Goal: Transaction & Acquisition: Purchase product/service

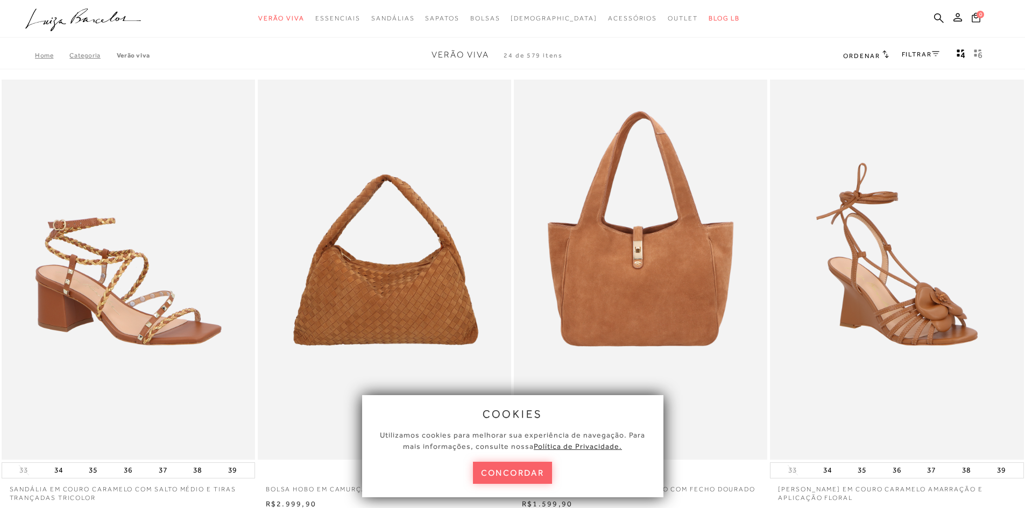
click at [525, 481] on button "concordar" at bounding box center [513, 473] width 80 height 22
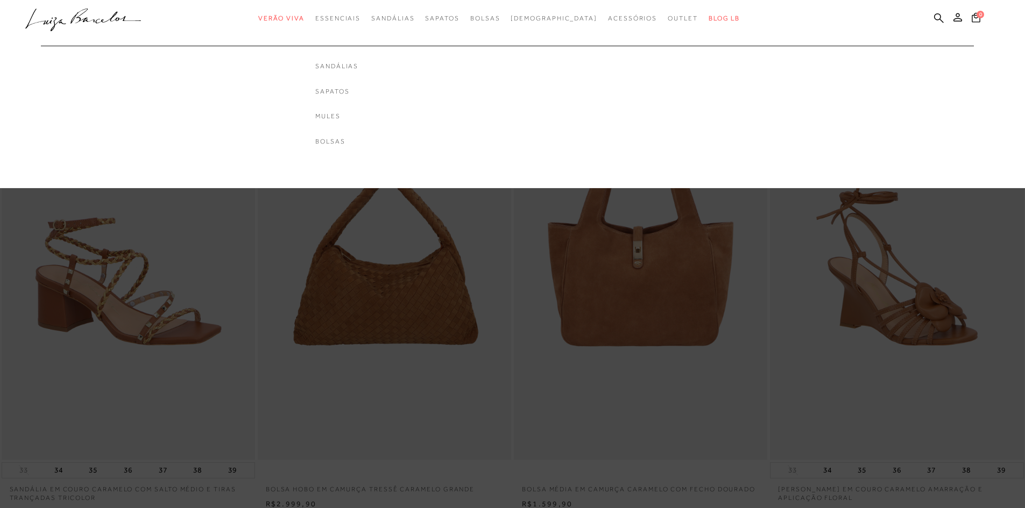
drag, startPoint x: 359, startPoint y: 89, endPoint x: 630, endPoint y: 120, distance: 272.9
click at [358, 89] on link "Sapatos" at bounding box center [336, 91] width 43 height 9
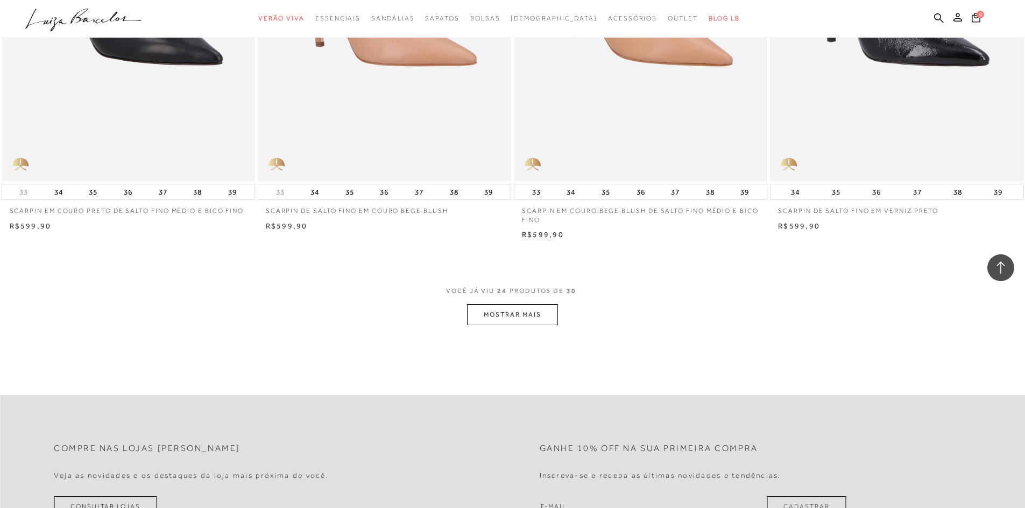
scroll to position [2582, 0]
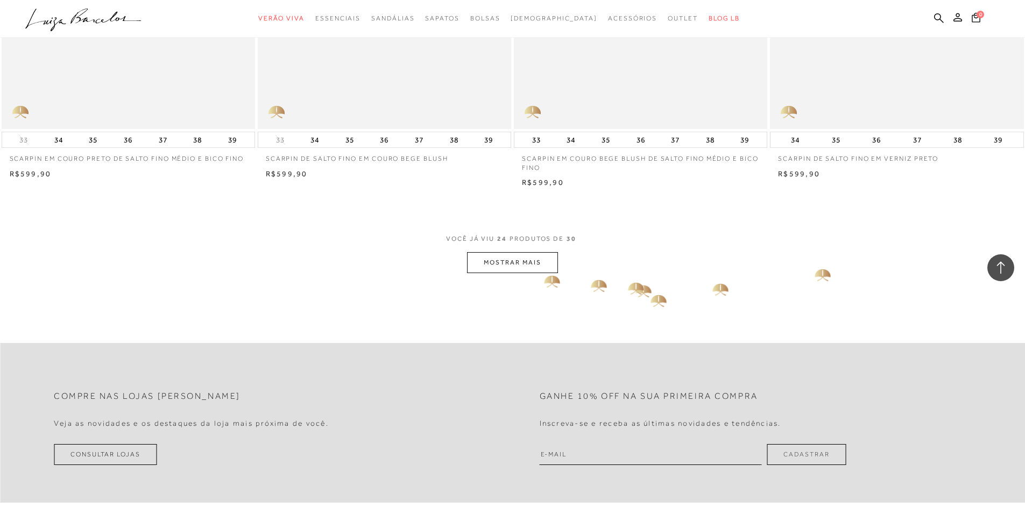
click at [534, 271] on button "MOSTRAR MAIS" at bounding box center [512, 262] width 90 height 21
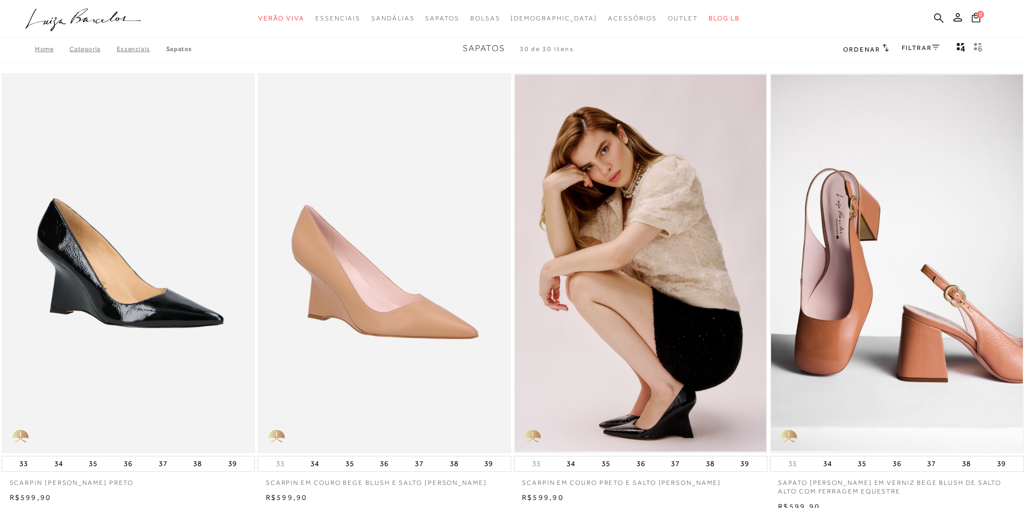
scroll to position [0, 0]
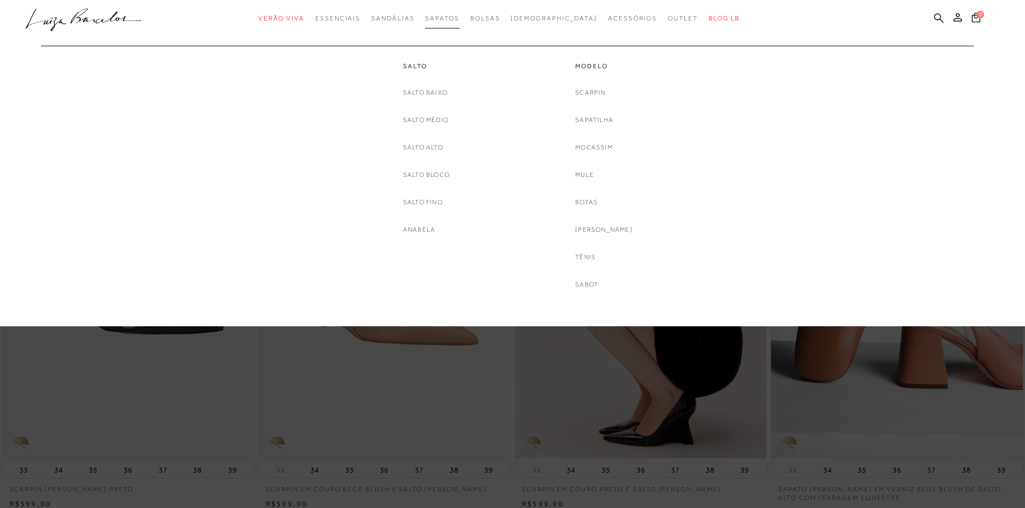
click at [459, 17] on span "Sapatos" at bounding box center [442, 19] width 34 height 8
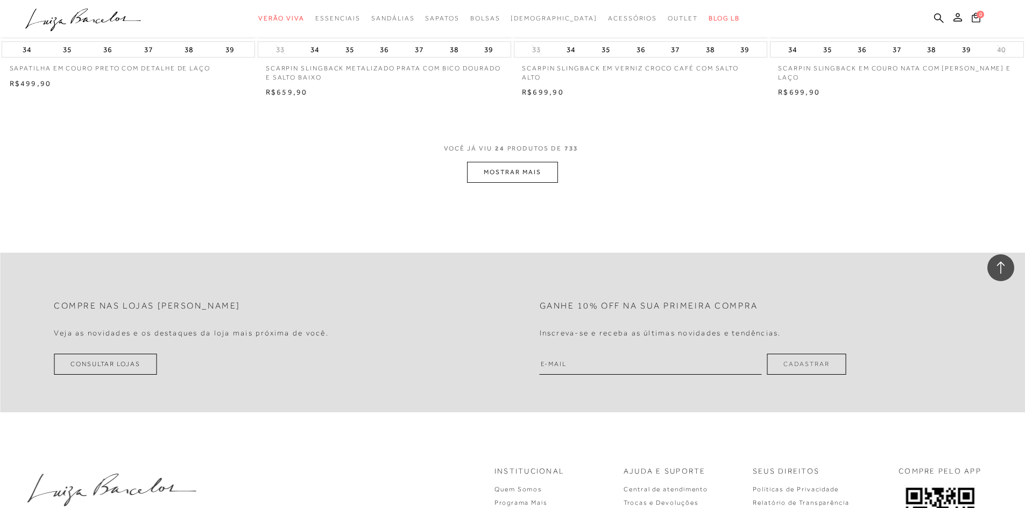
scroll to position [2582, 0]
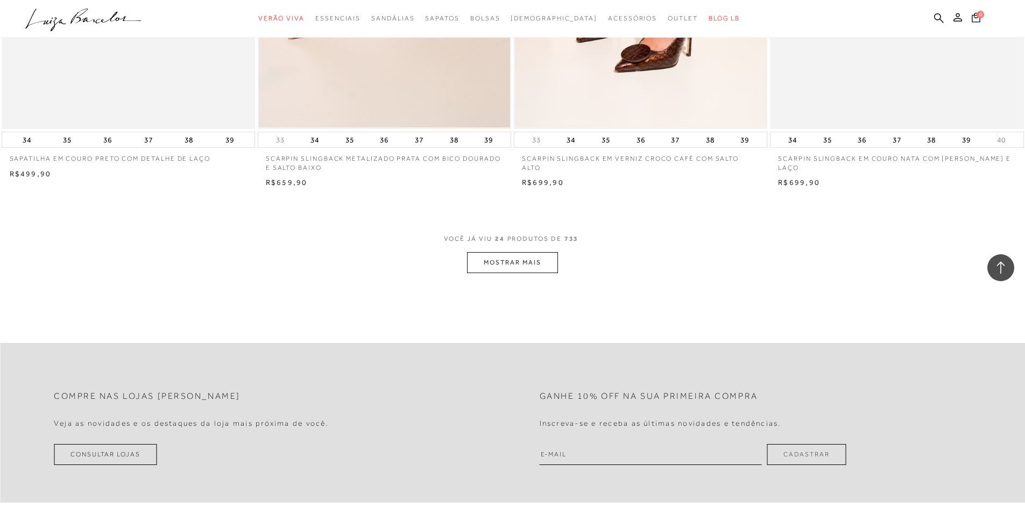
click at [516, 258] on button "MOSTRAR MAIS" at bounding box center [512, 262] width 90 height 21
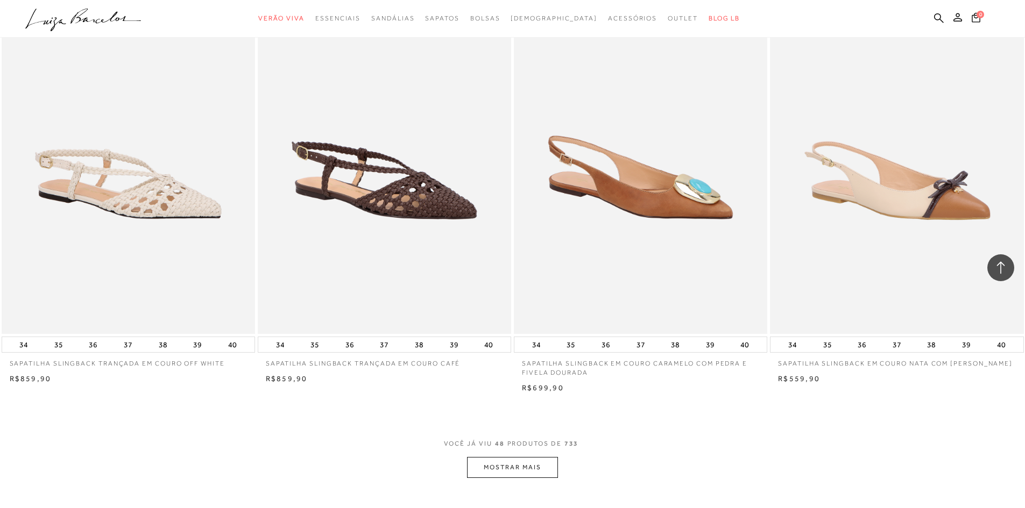
scroll to position [5163, 0]
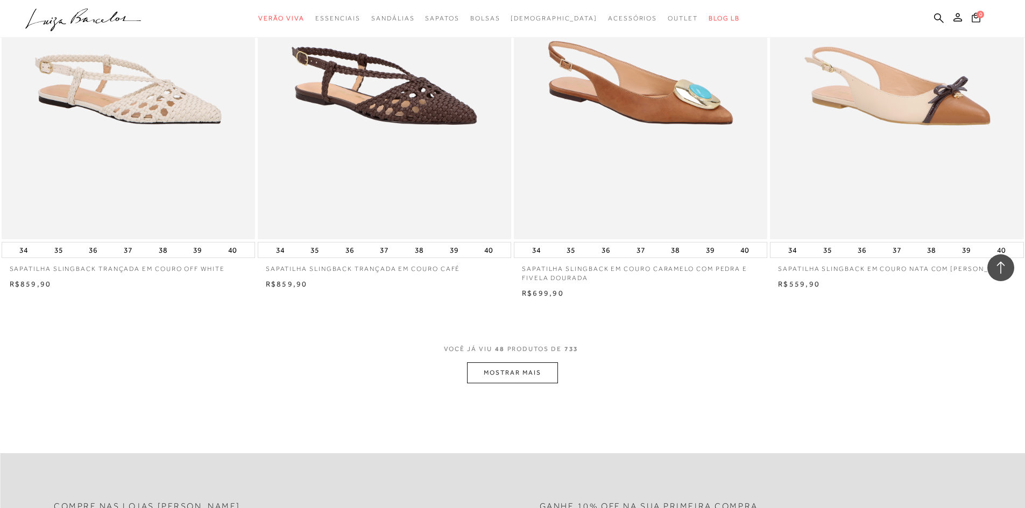
click at [499, 366] on button "MOSTRAR MAIS" at bounding box center [512, 373] width 90 height 21
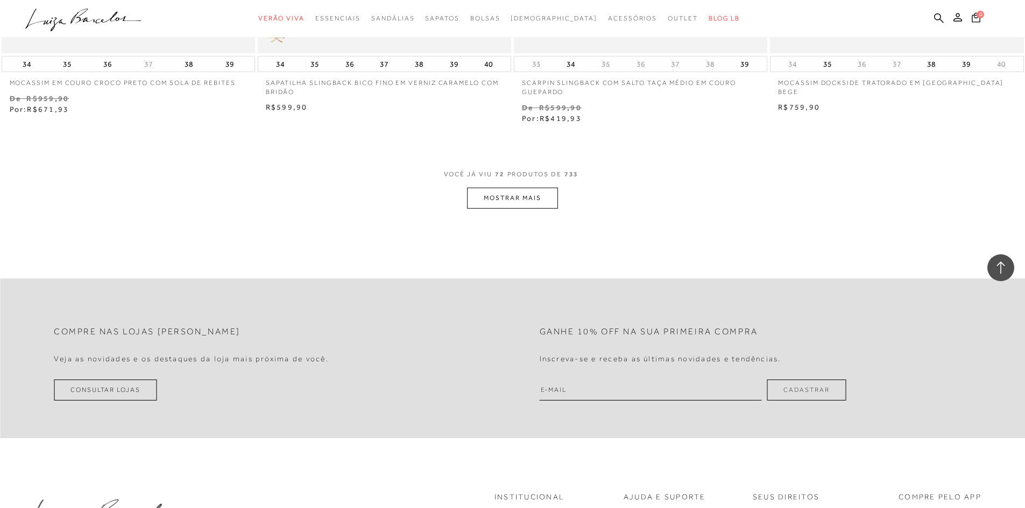
scroll to position [8068, 0]
click at [515, 198] on button "MOSTRAR MAIS" at bounding box center [512, 194] width 90 height 21
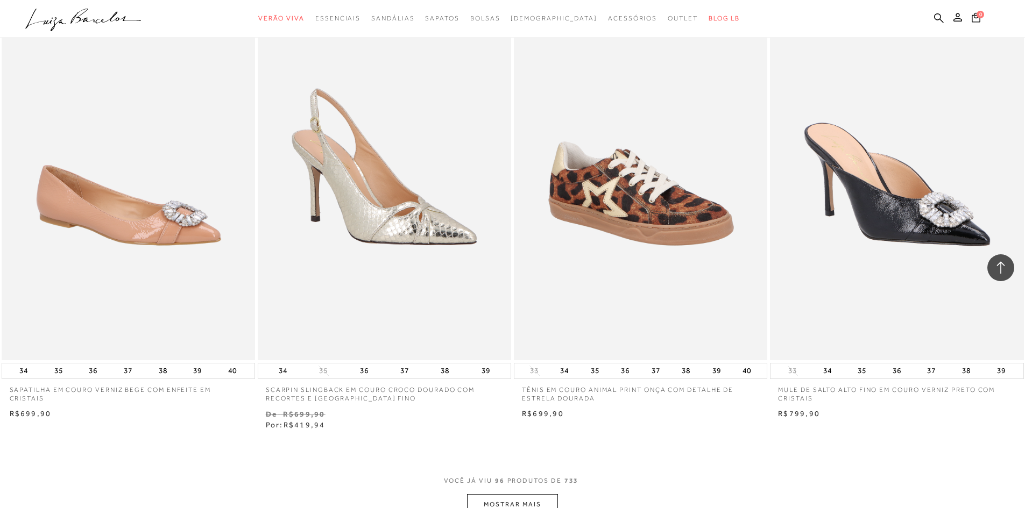
scroll to position [10649, 0]
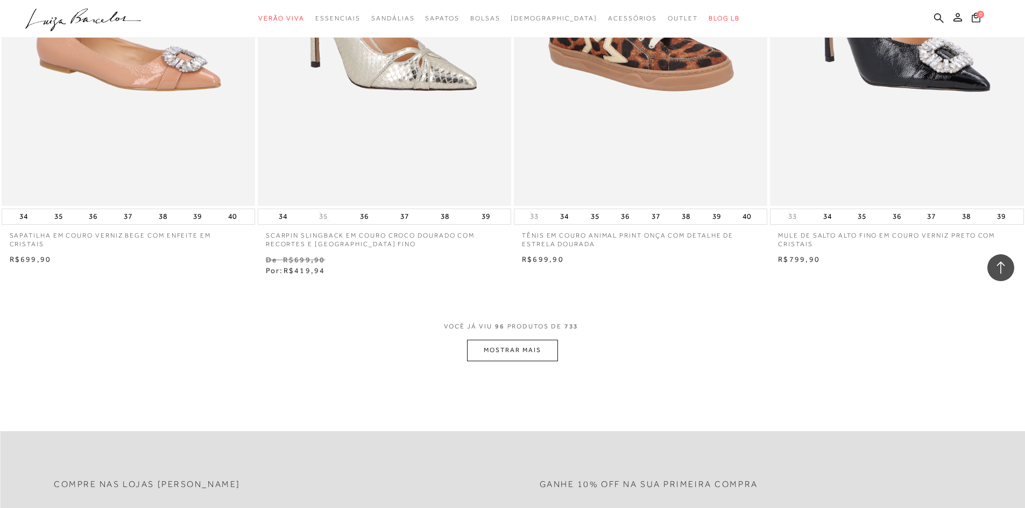
click at [528, 347] on button "MOSTRAR MAIS" at bounding box center [512, 350] width 90 height 21
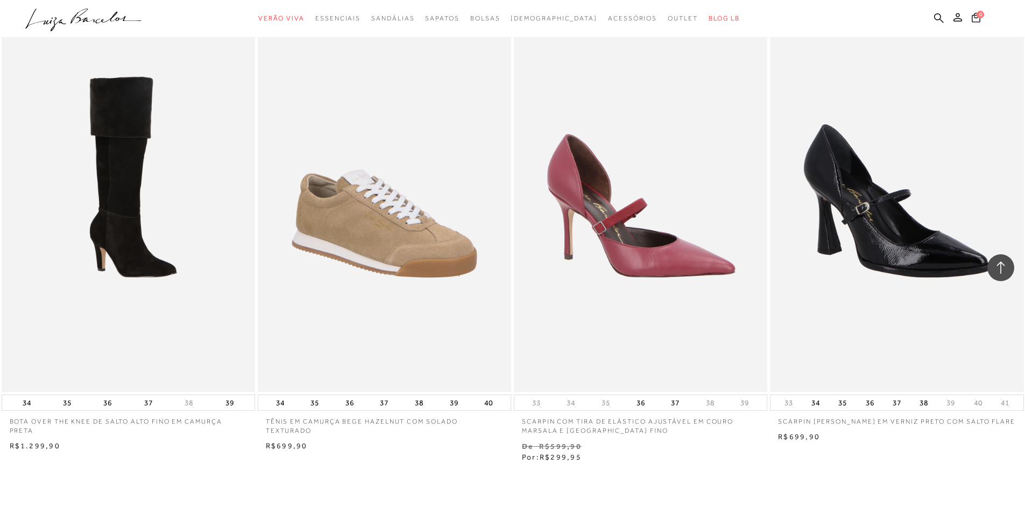
scroll to position [13393, 0]
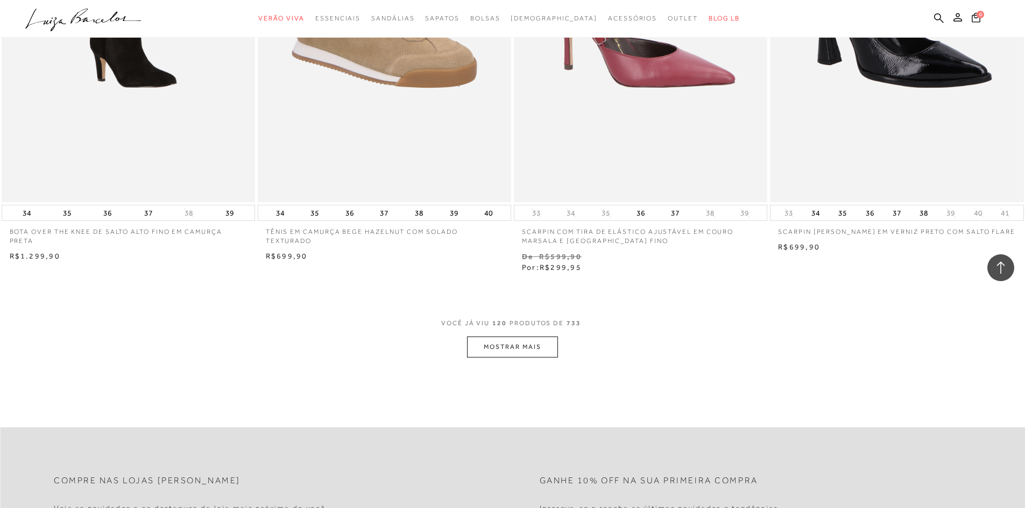
click at [508, 335] on span "VOCÊ JÁ VIU 120 PRODUTOS DE 733" at bounding box center [512, 326] width 143 height 19
click at [532, 351] on button "MOSTRAR MAIS" at bounding box center [512, 347] width 90 height 21
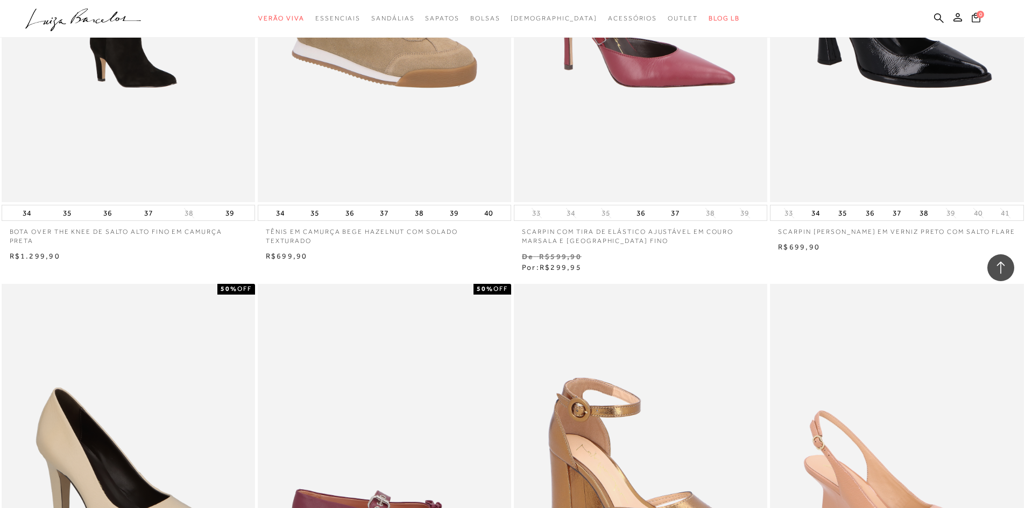
scroll to position [13608, 0]
